Goal: Task Accomplishment & Management: Manage account settings

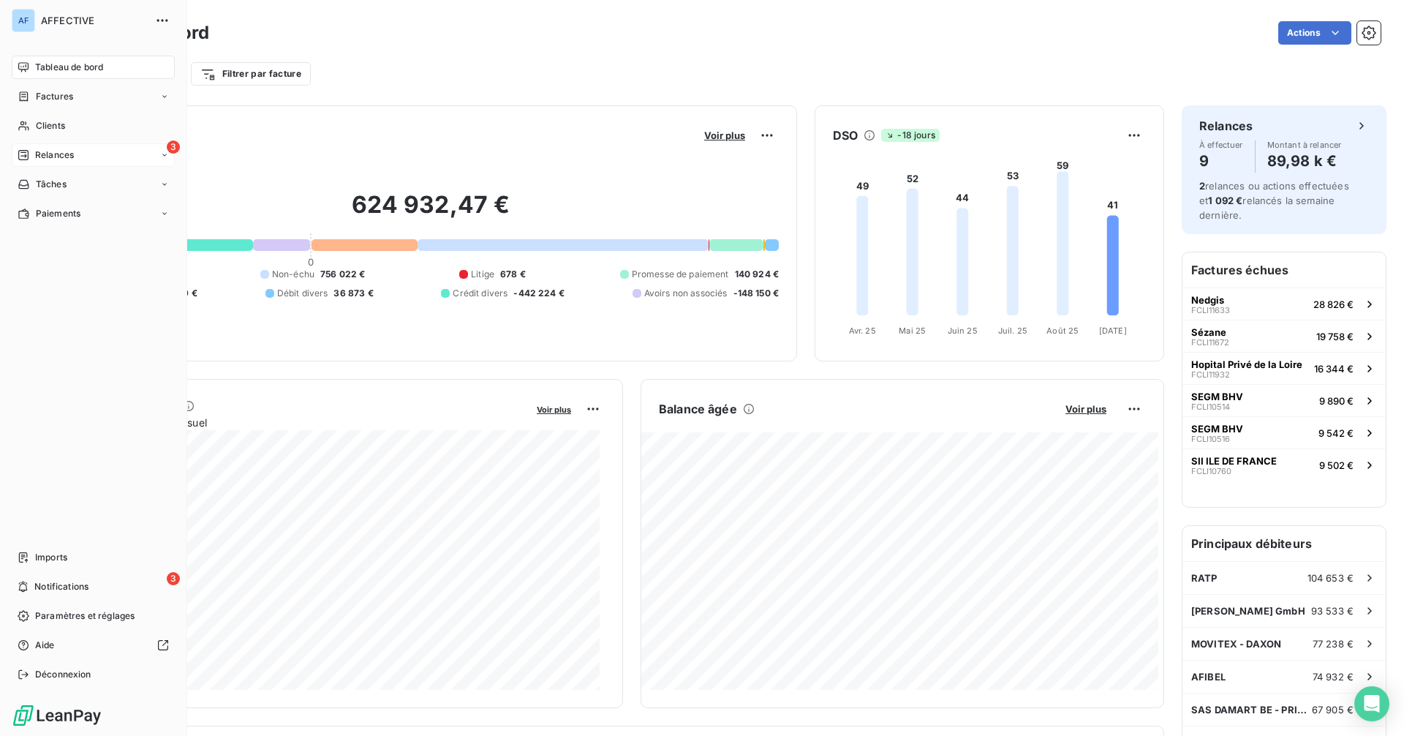
click at [35, 158] on span "Relances" at bounding box center [54, 154] width 39 height 13
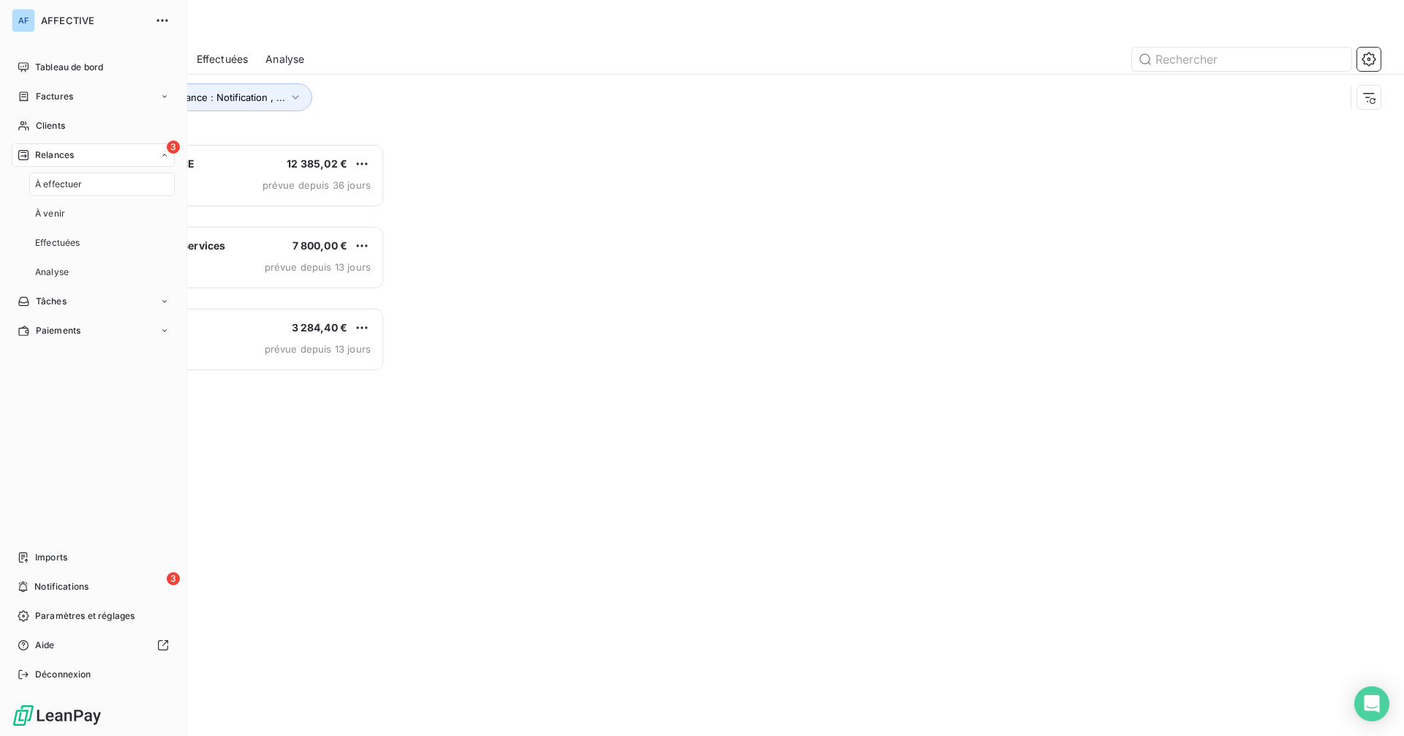
click at [80, 157] on div "3 Relances" at bounding box center [93, 154] width 163 height 23
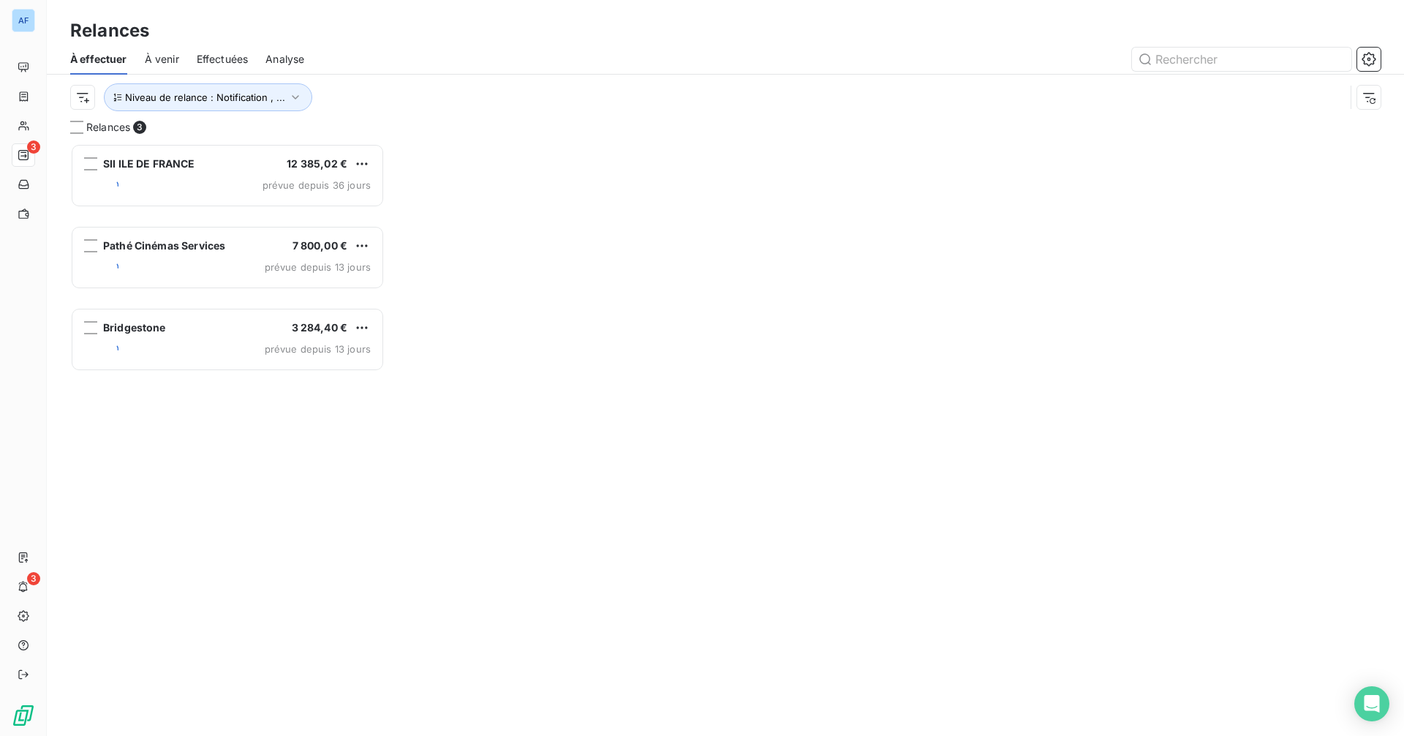
click at [377, 89] on div "Niveau de relance : Notification , ..." at bounding box center [707, 97] width 1275 height 28
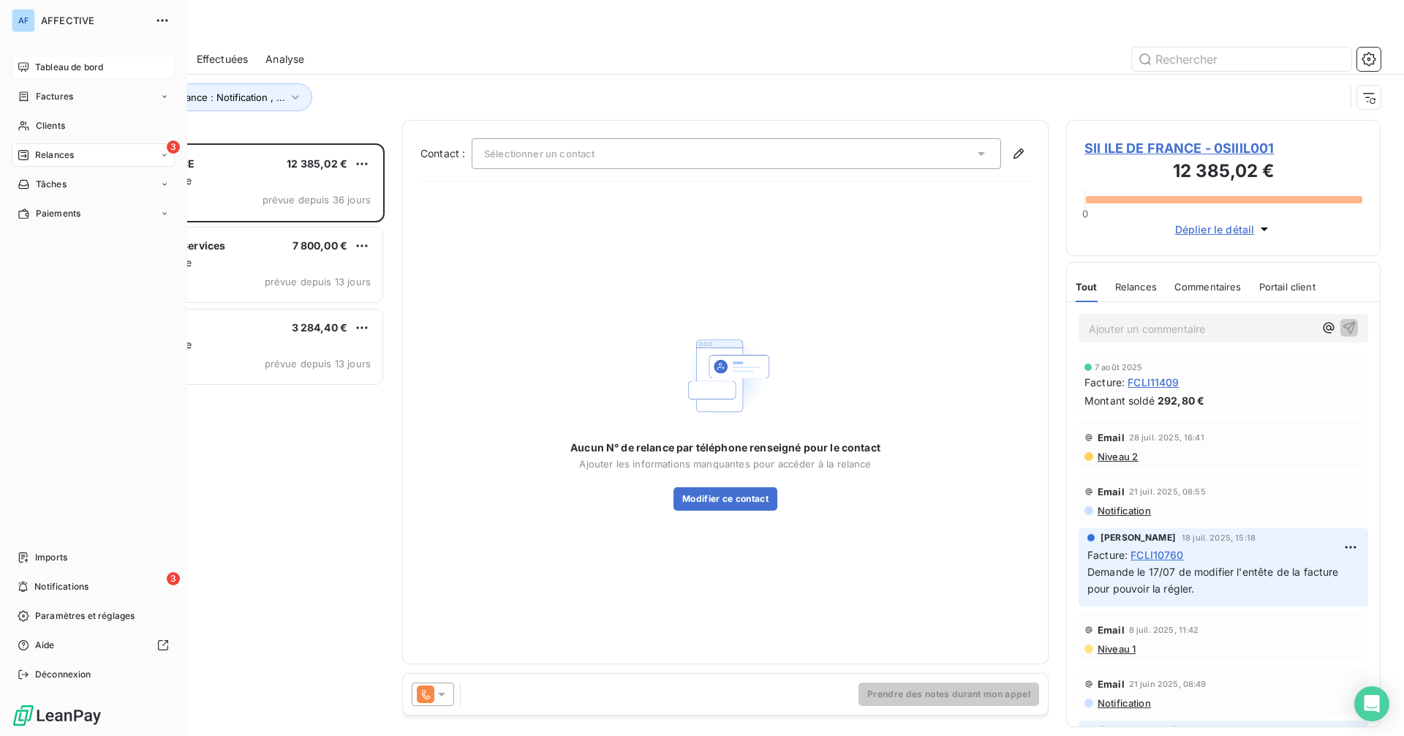
click at [35, 64] on span "Tableau de bord" at bounding box center [69, 67] width 68 height 13
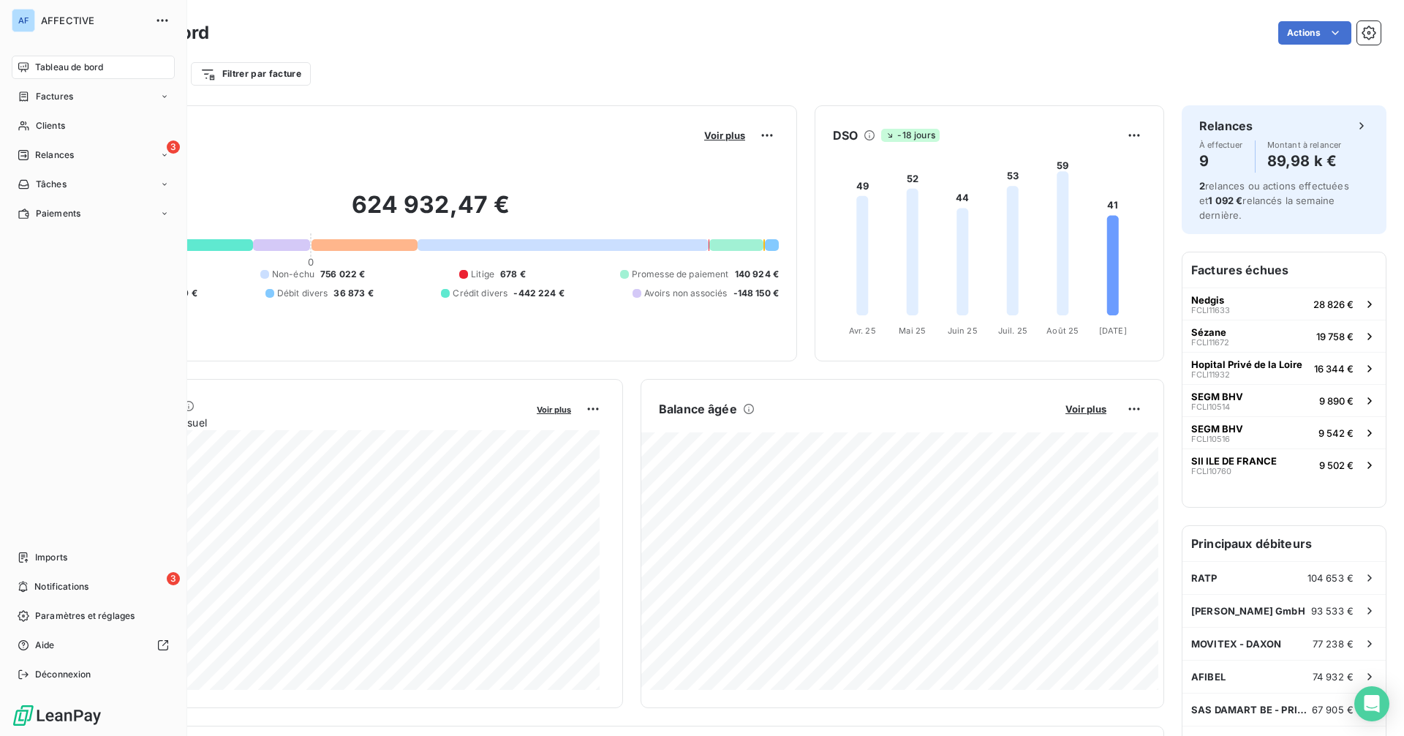
click at [42, 108] on nav "Tableau de bord Factures Clients 3 Relances Tâches Paiements" at bounding box center [93, 141] width 163 height 170
click at [63, 97] on span "Factures" at bounding box center [54, 96] width 37 height 13
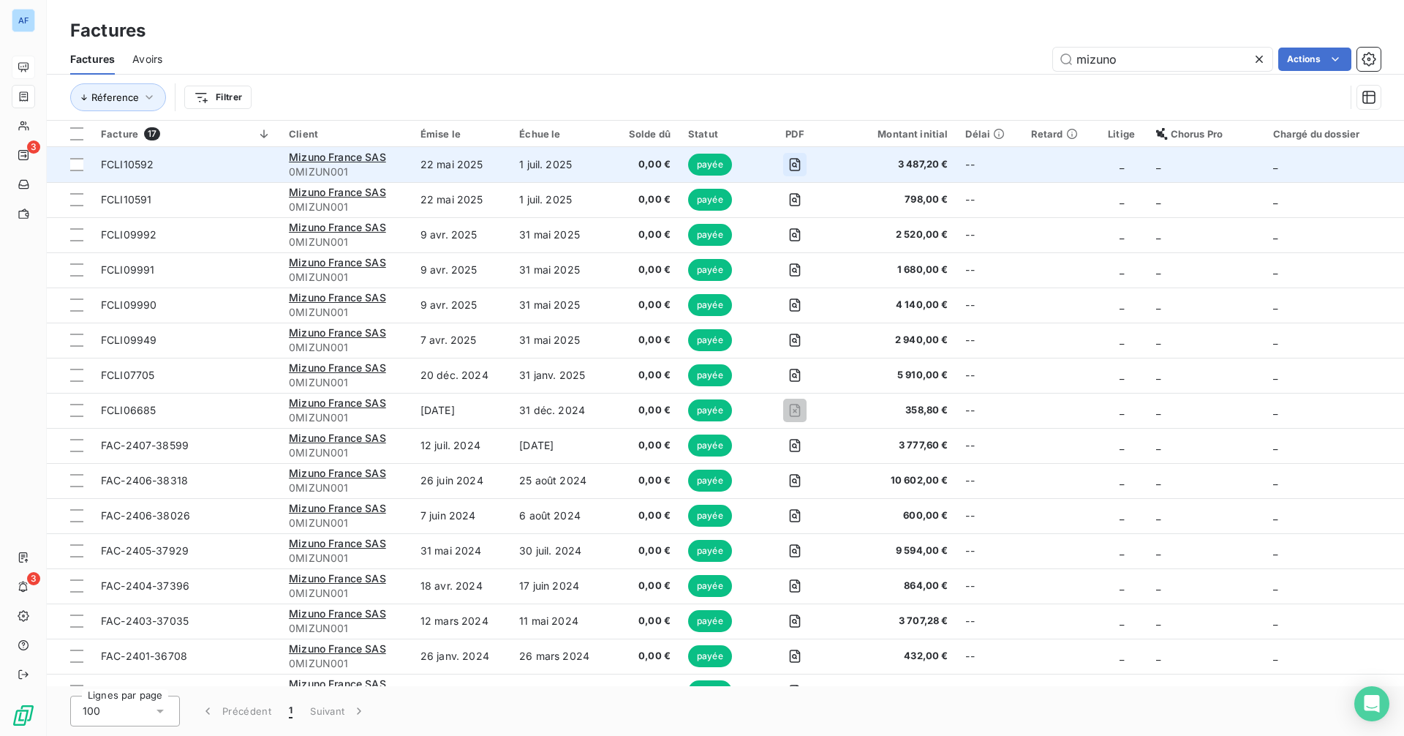
click at [799, 168] on icon "button" at bounding box center [795, 164] width 15 height 15
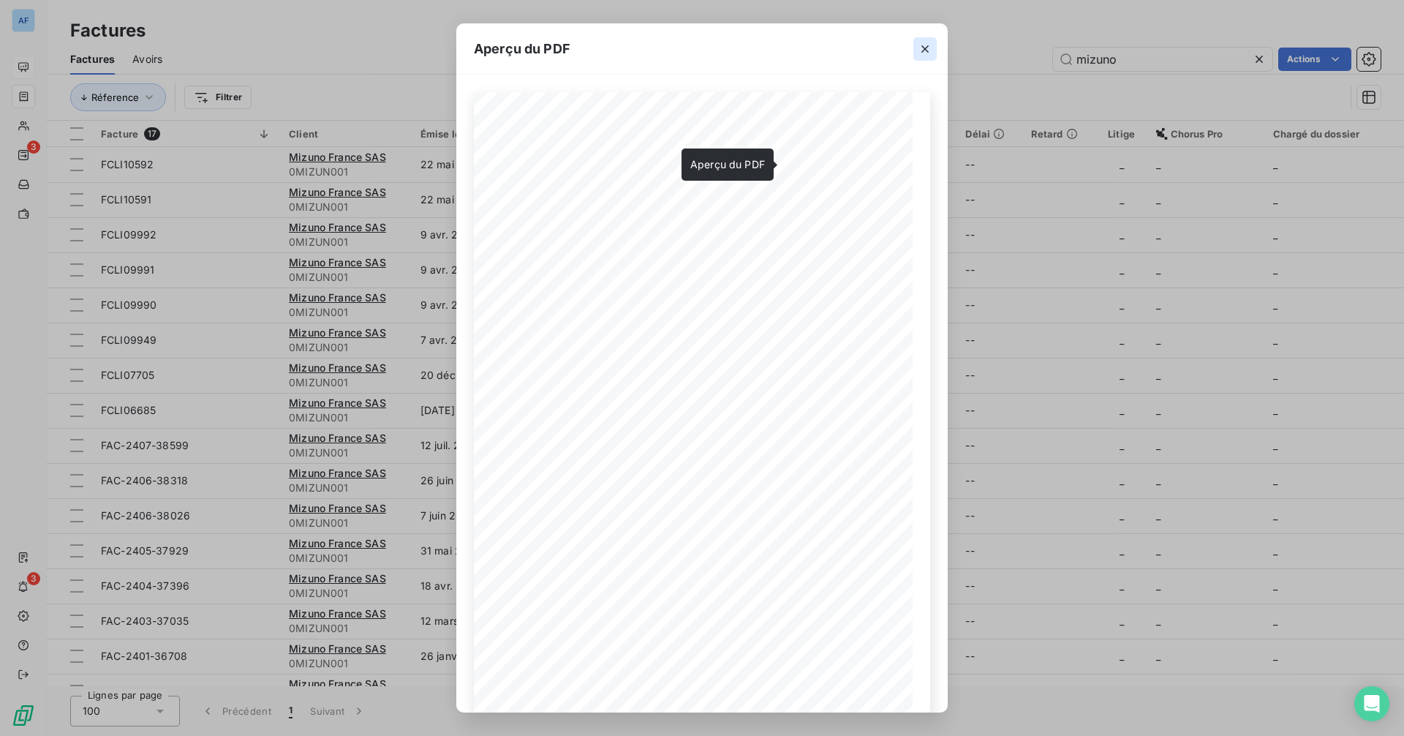
click at [921, 57] on button "button" at bounding box center [925, 48] width 23 height 23
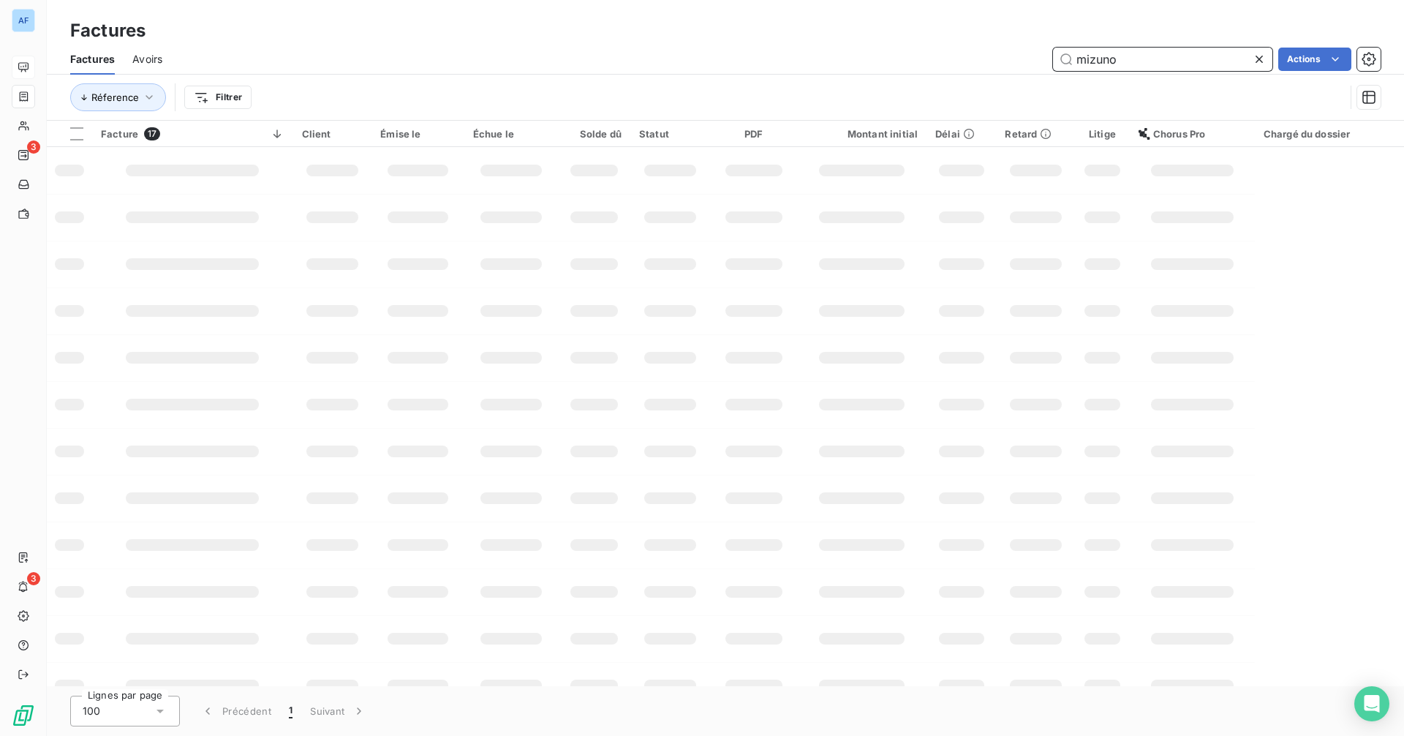
drag, startPoint x: 1124, startPoint y: 56, endPoint x: 1037, endPoint y: 71, distance: 88.3
click at [1037, 71] on div "Factures Avoirs mizuno Actions" at bounding box center [726, 59] width 1358 height 31
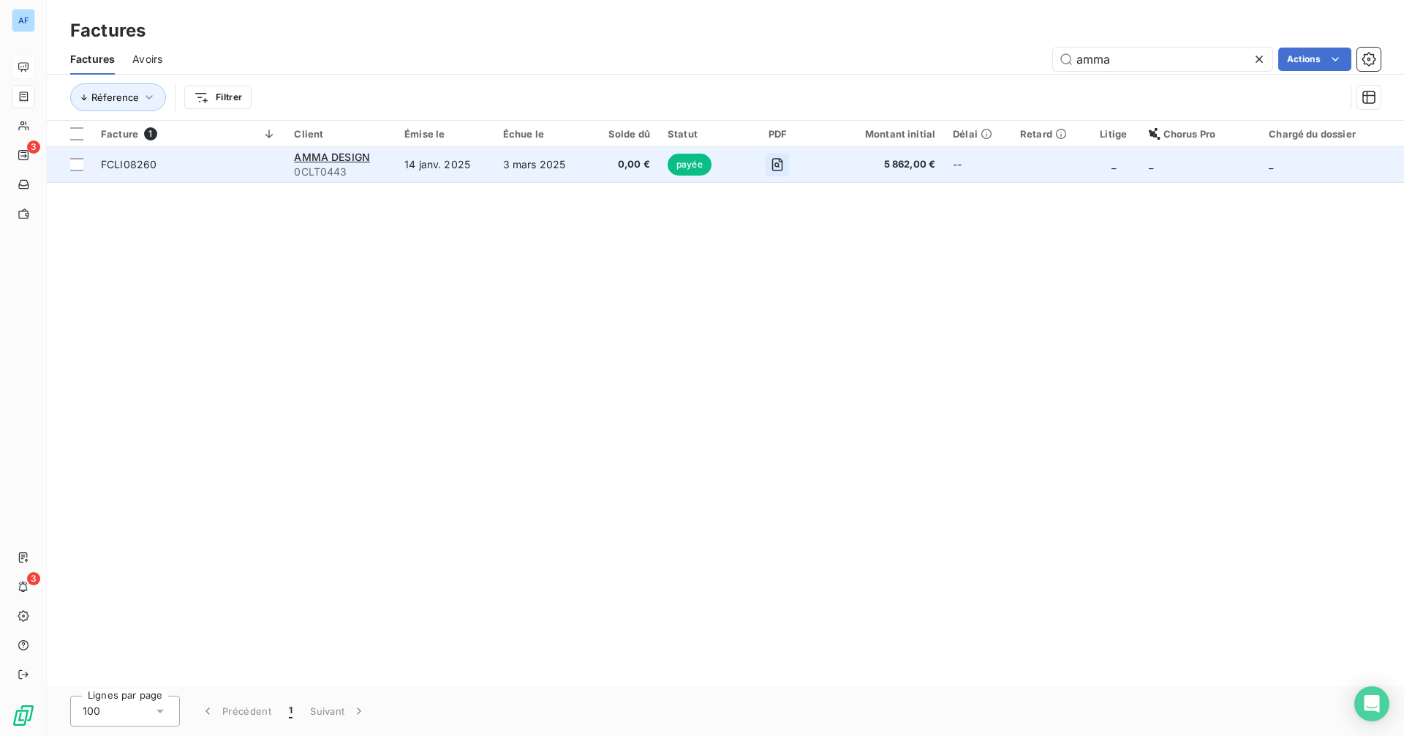
click at [772, 168] on icon "button" at bounding box center [777, 164] width 15 height 15
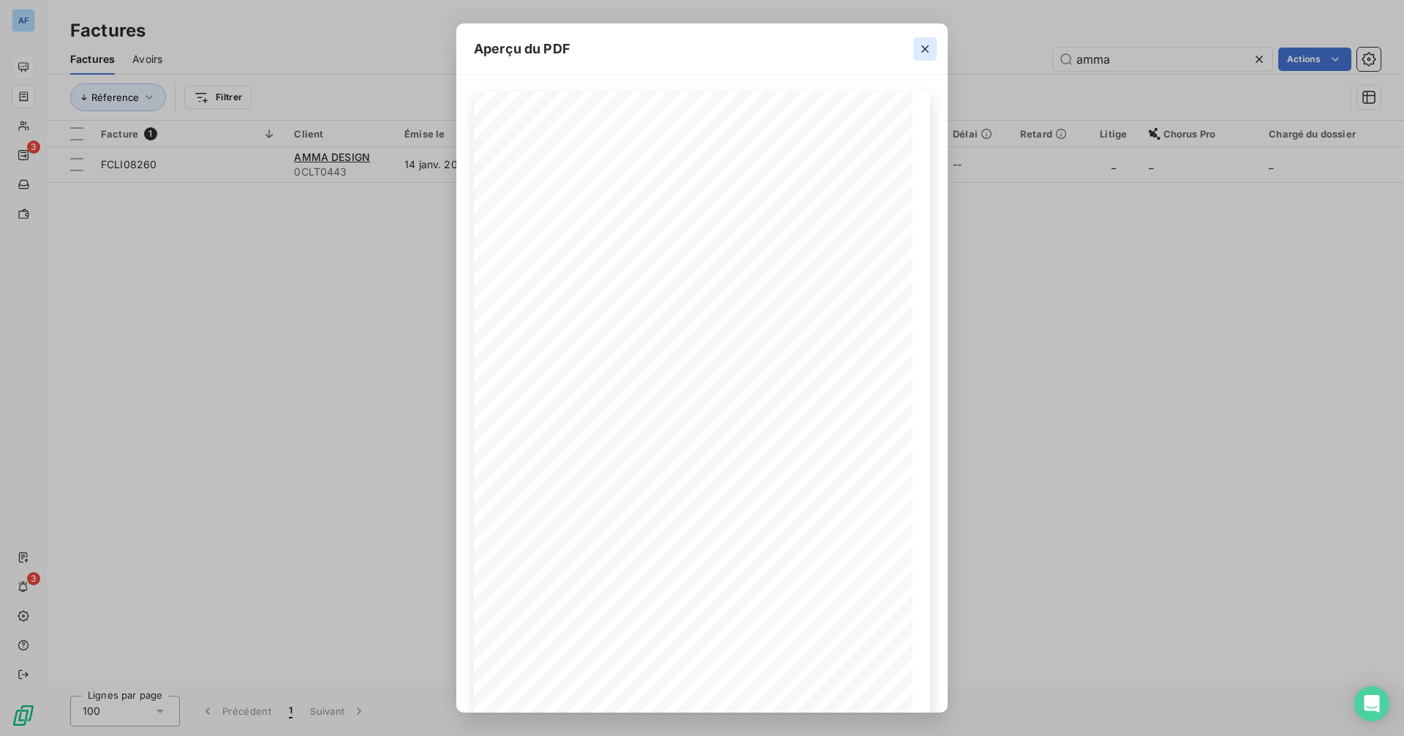
click at [922, 53] on icon "button" at bounding box center [925, 49] width 15 height 15
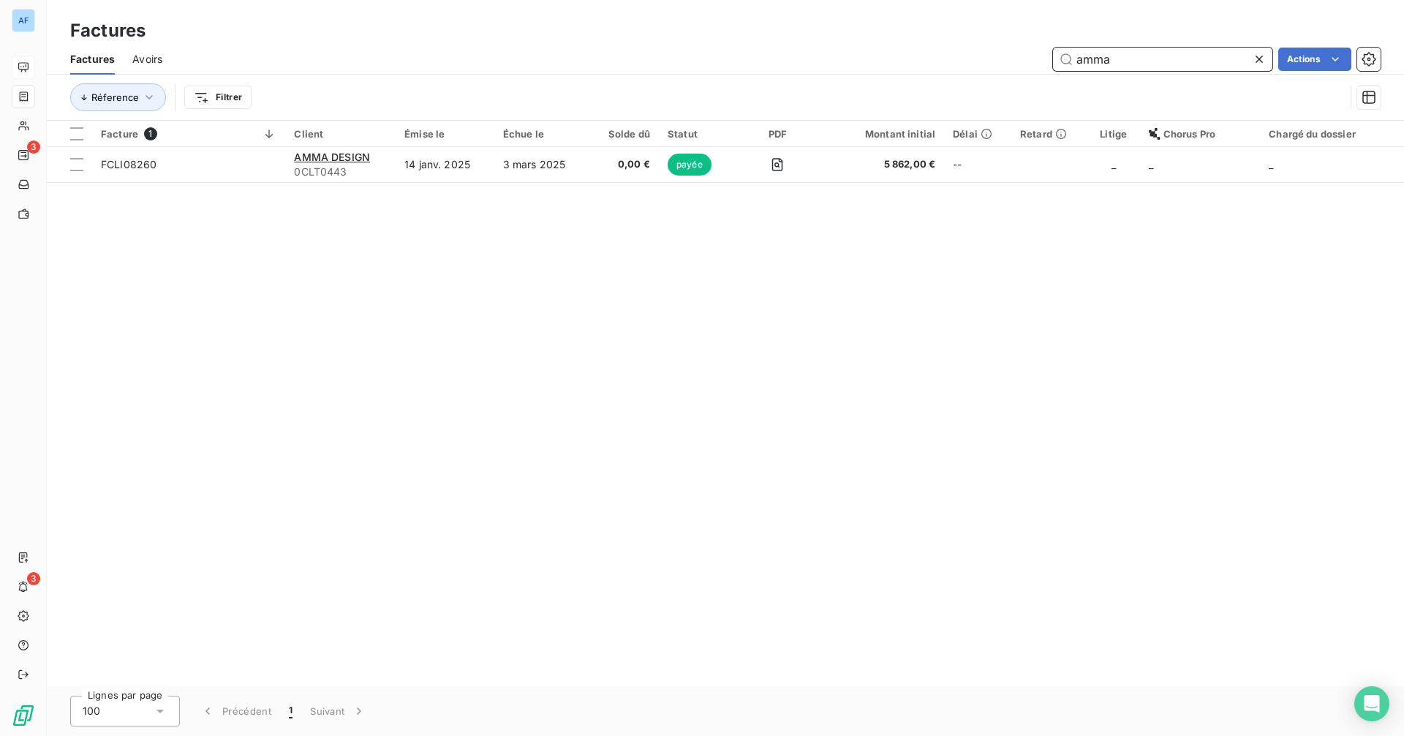
drag, startPoint x: 1142, startPoint y: 57, endPoint x: 1068, endPoint y: 56, distance: 73.9
click at [1068, 56] on input "amma" at bounding box center [1162, 59] width 219 height 23
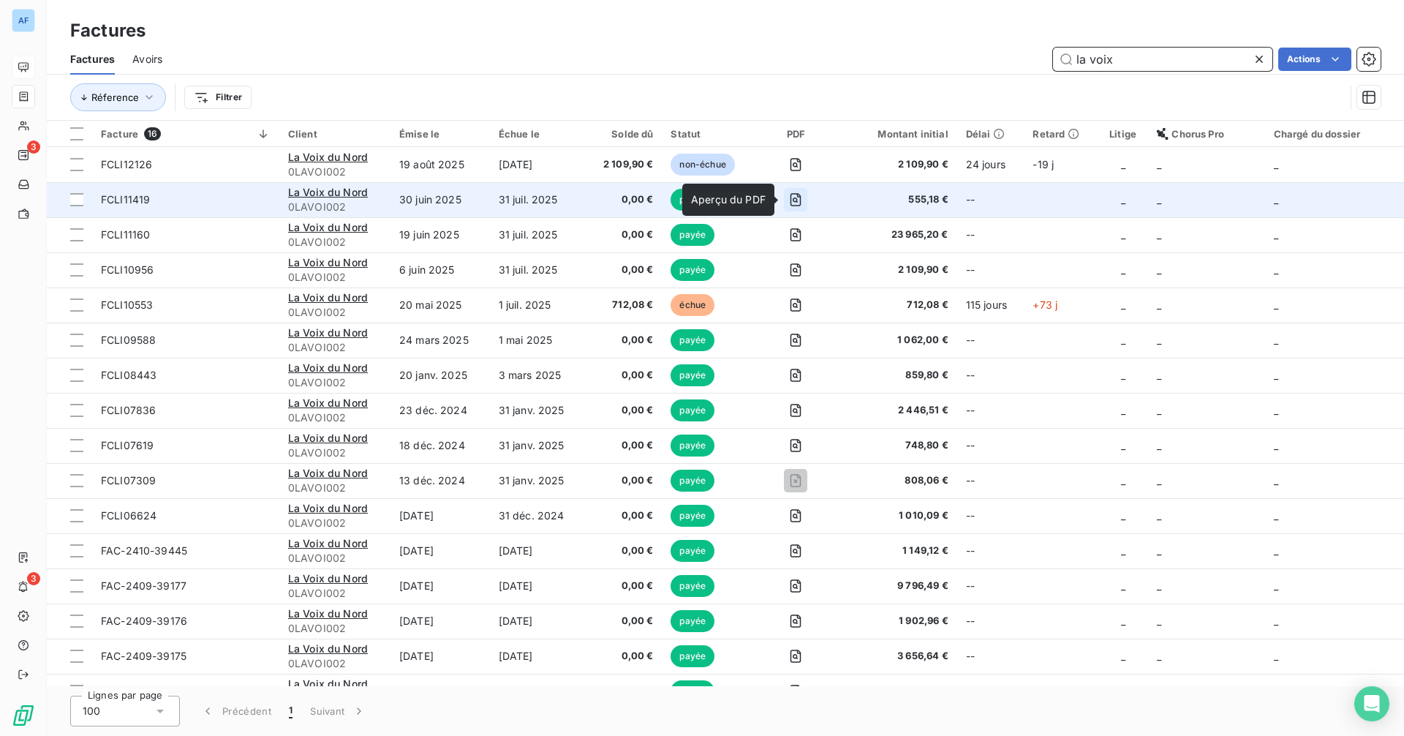
type input "la voix"
click at [793, 198] on icon "button" at bounding box center [795, 200] width 5 height 5
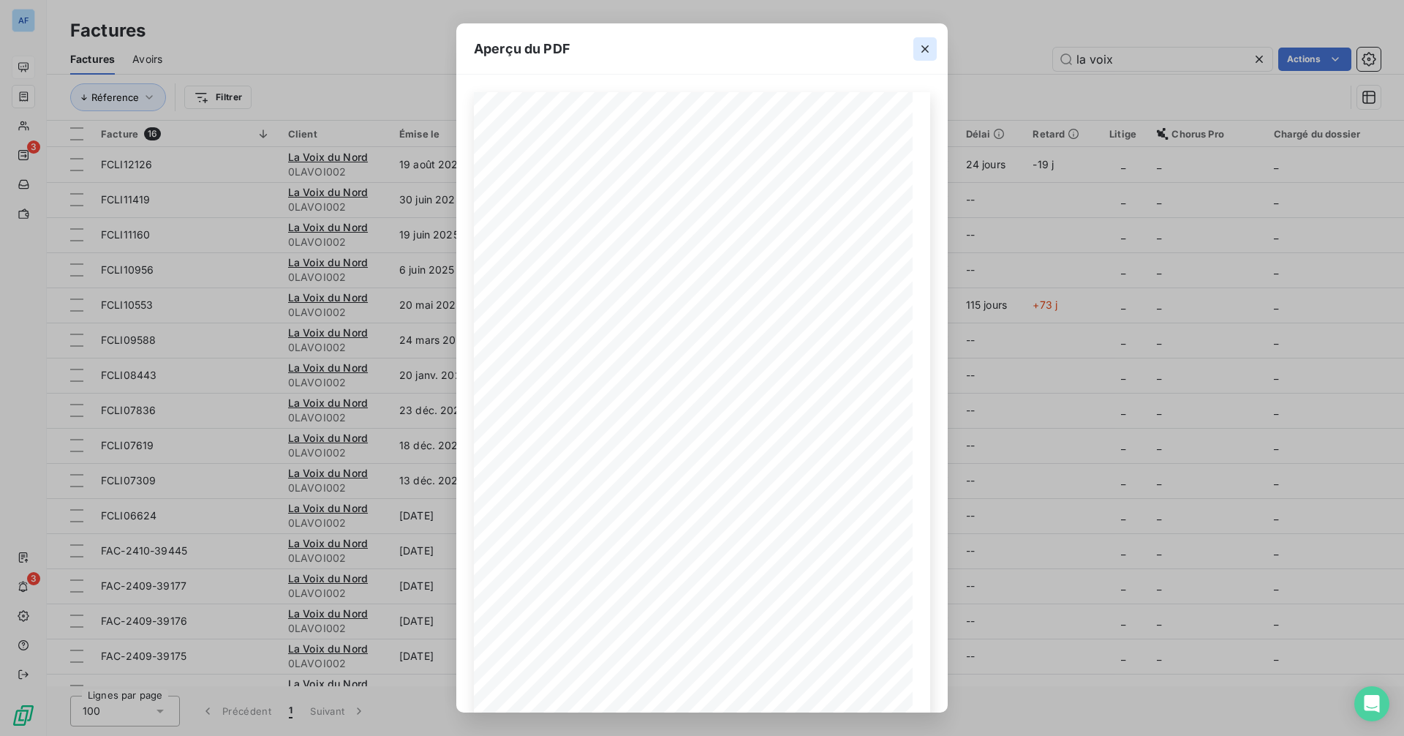
click at [924, 45] on icon "button" at bounding box center [925, 49] width 15 height 15
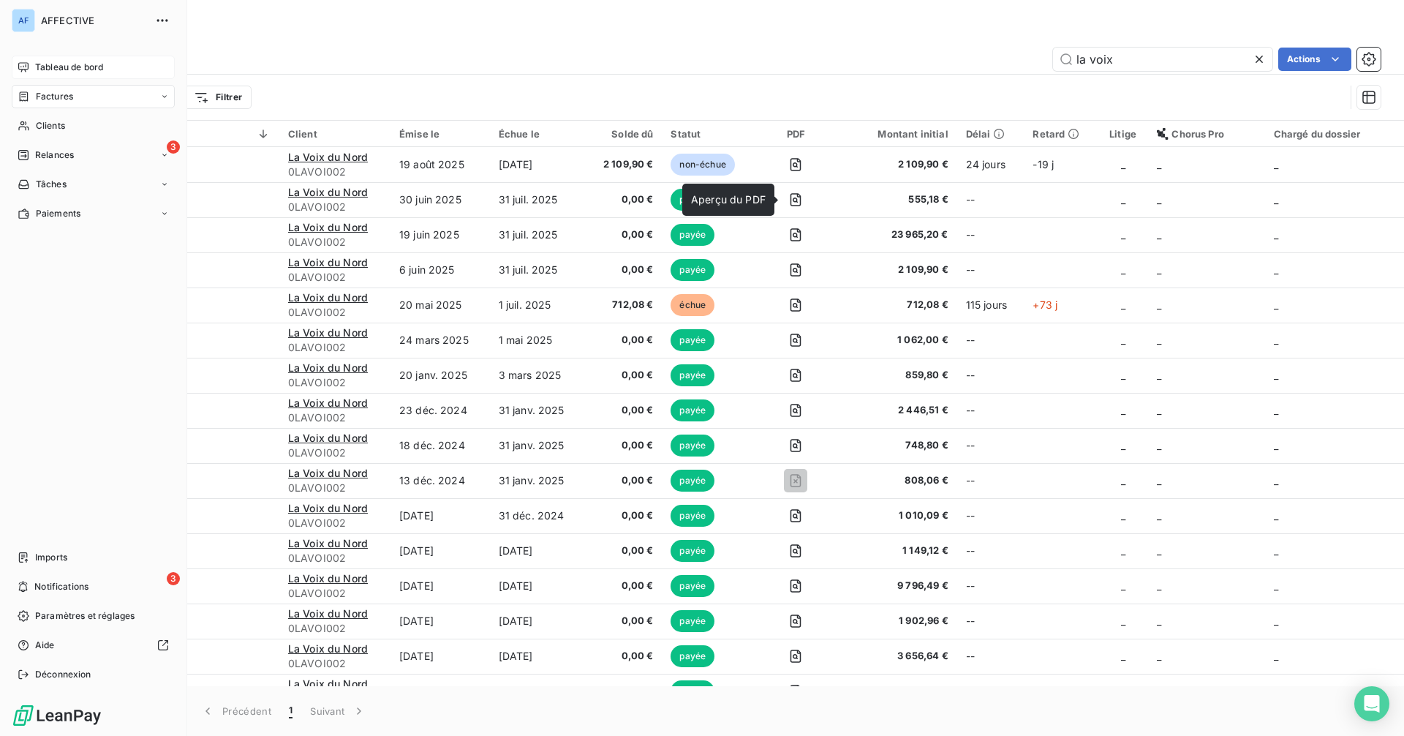
click at [24, 94] on icon at bounding box center [24, 96] width 9 height 10
